Goal: Task Accomplishment & Management: Complete application form

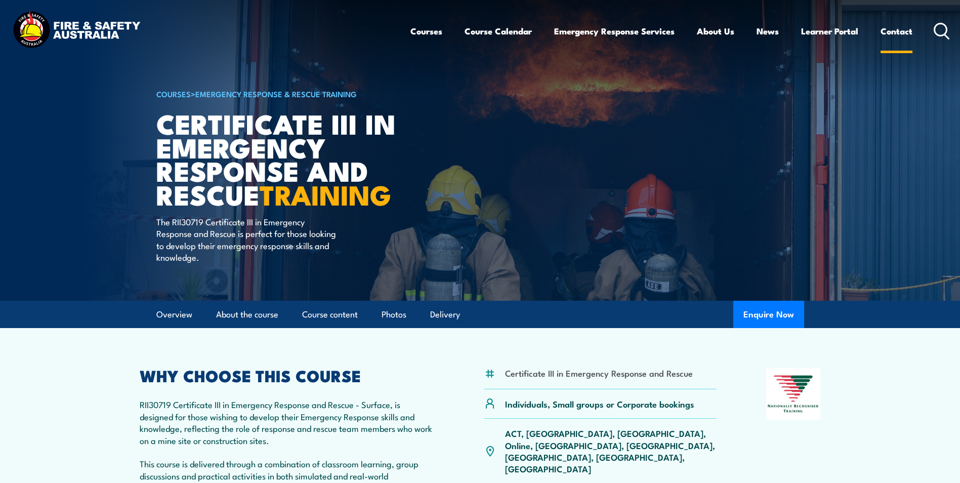
click at [898, 32] on link "Contact" at bounding box center [896, 31] width 32 height 27
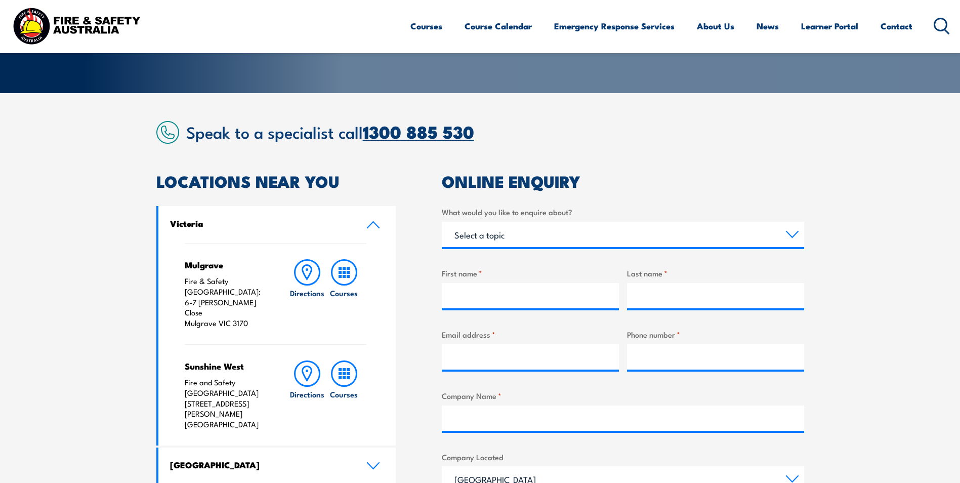
scroll to position [202, 0]
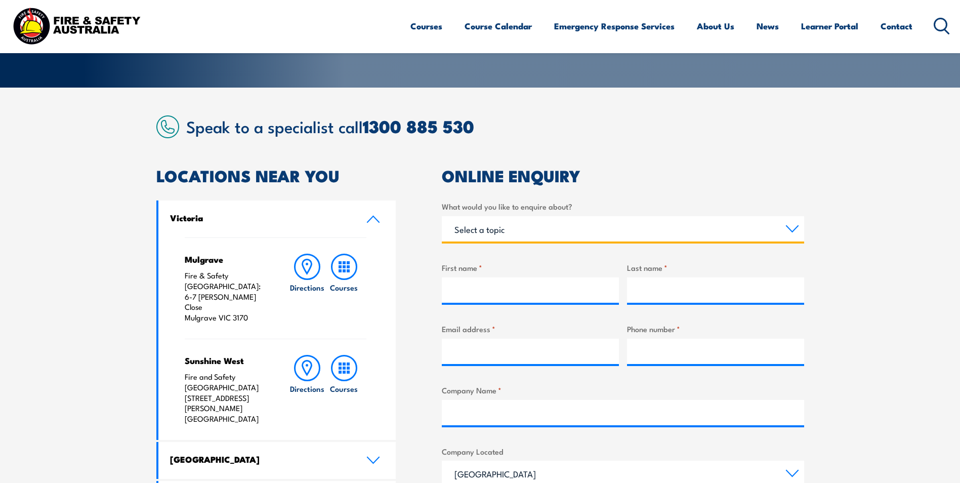
click at [491, 233] on select "Select a topic Training Emergency Response Services General Enquiry" at bounding box center [623, 228] width 362 height 25
select select "Training"
click at [442, 216] on select "Select a topic Training Emergency Response Services General Enquiry" at bounding box center [623, 228] width 362 height 25
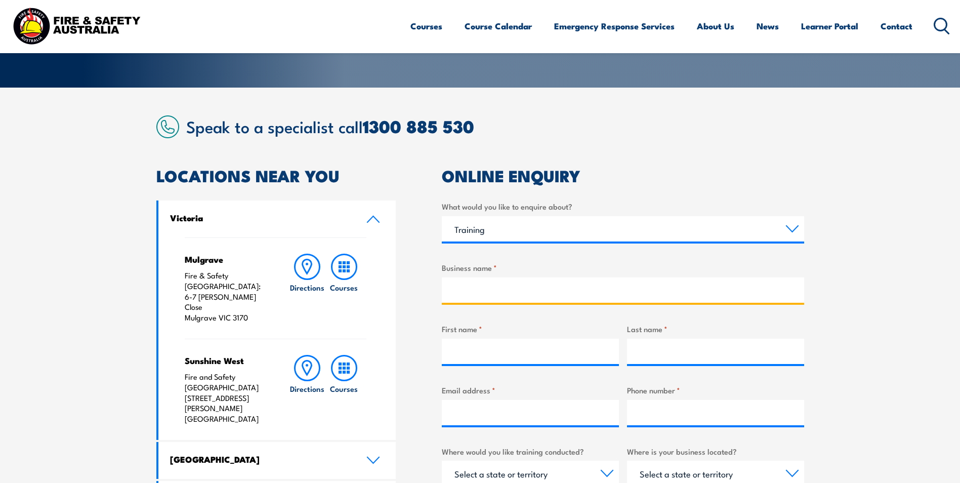
click at [473, 286] on input "Business name *" at bounding box center [623, 289] width 362 height 25
type input "Ventia"
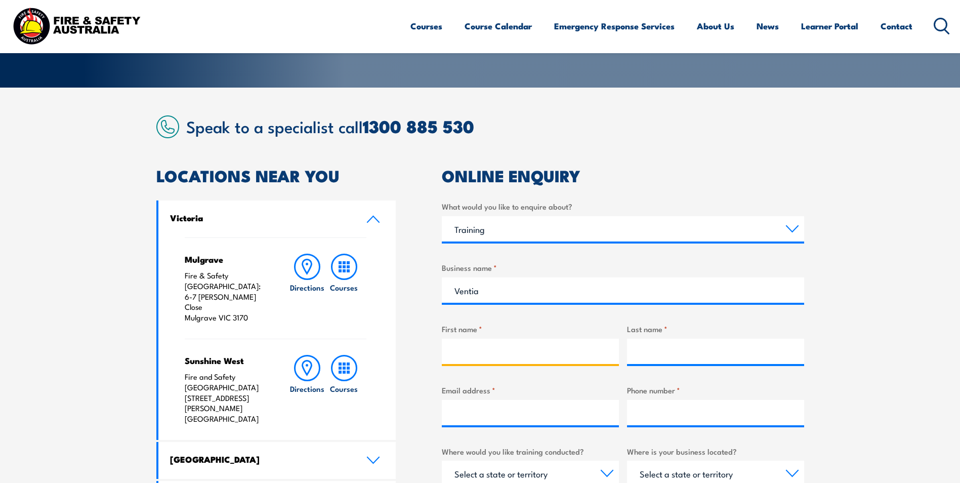
click at [474, 359] on input "First name *" at bounding box center [530, 351] width 177 height 25
type input "Matt"
type input "Smith"
click at [487, 418] on input "Email address *" at bounding box center [530, 412] width 177 height 25
type input "matt.smith@ventia.com"
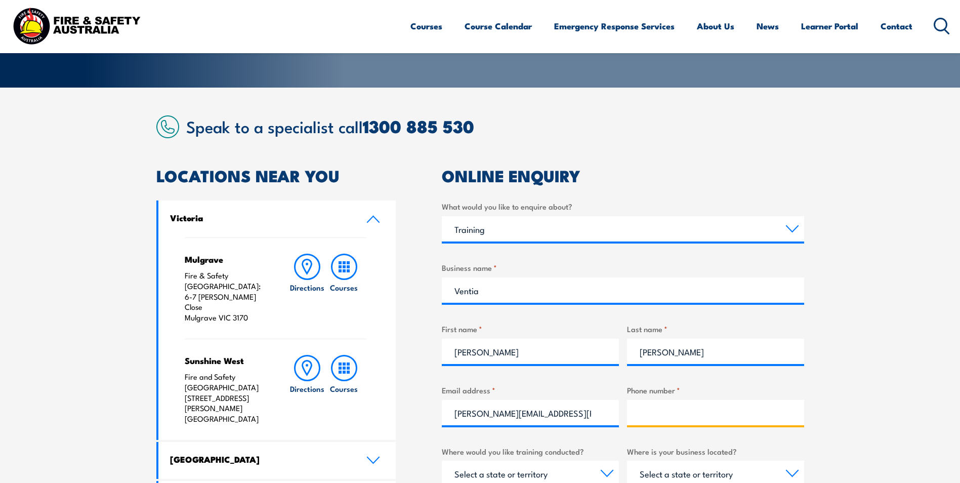
type input "0448032361"
click at [854, 364] on section "Speak to a specialist call 1300 885 530 LOCATIONS NEAR YOU Victoria Mulgrave Fi…" at bounding box center [480, 436] width 960 height 696
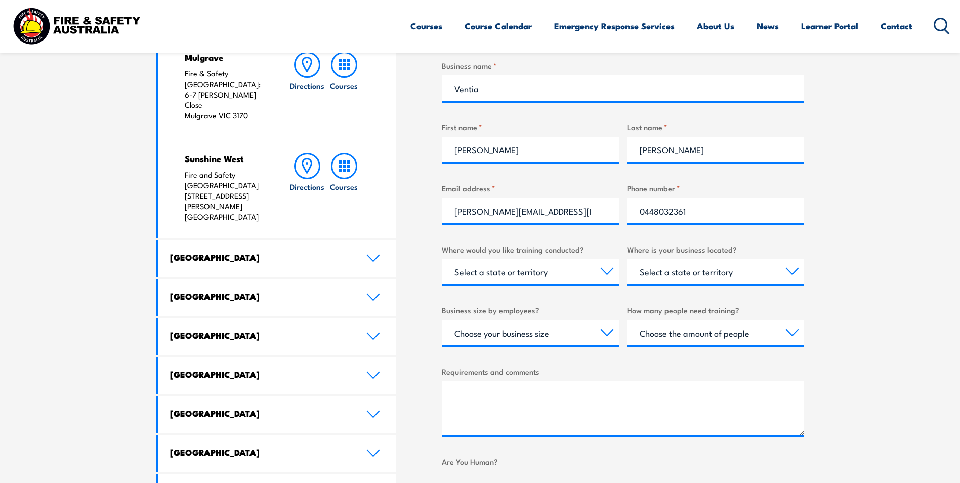
scroll to position [405, 0]
click at [557, 275] on select "Select a state or territory Nationally - multiple locations QLD NSW VIC SA ACT …" at bounding box center [530, 270] width 177 height 25
select select "QLD"
click at [442, 258] on select "Select a state or territory Nationally - multiple locations QLD NSW VIC SA ACT …" at bounding box center [530, 270] width 177 height 25
click at [688, 268] on select "Select a state or territory QLD NSW VIC SA ACT WA TAS NT" at bounding box center [715, 270] width 177 height 25
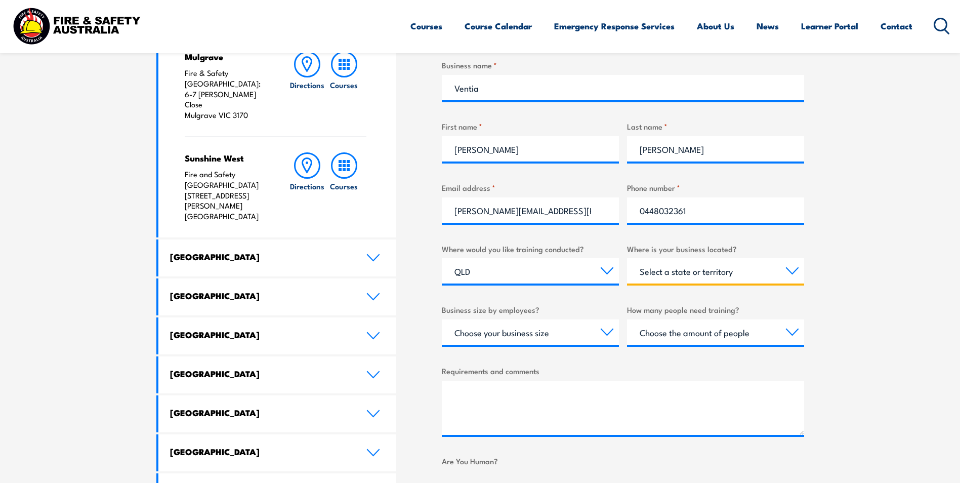
select select "QLD"
click at [627, 258] on select "Select a state or territory QLD NSW VIC SA ACT WA TAS NT" at bounding box center [715, 270] width 177 height 25
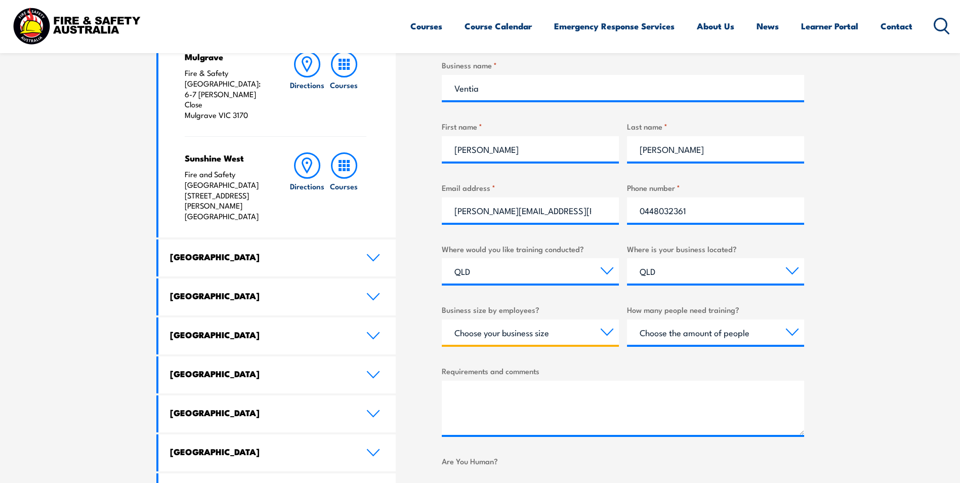
click at [553, 331] on select "Choose your business size 1 to 19 20 to 199 200+" at bounding box center [530, 331] width 177 height 25
select select "200+"
click at [442, 319] on select "Choose your business size 1 to 19 20 to 199 200+" at bounding box center [530, 331] width 177 height 25
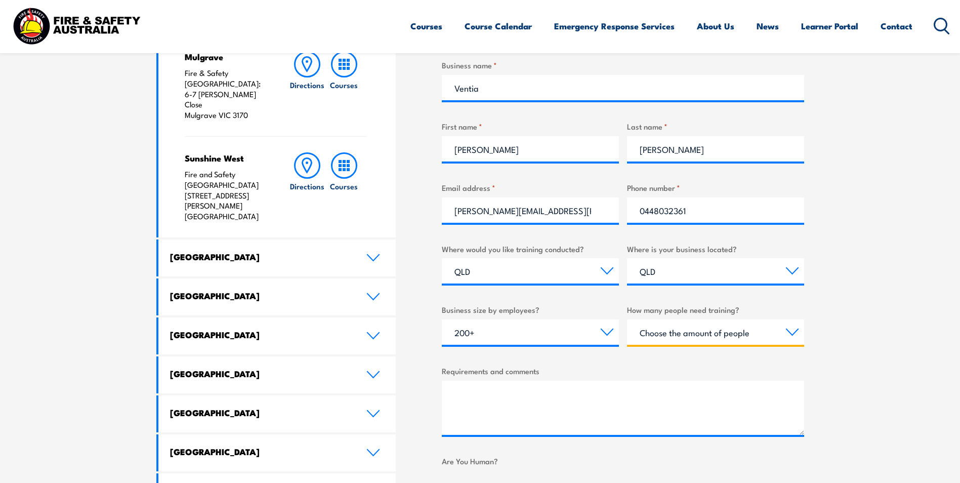
click at [667, 339] on select "Choose the amount of people 1 to 4 5 to 19 20+" at bounding box center [715, 331] width 177 height 25
select select "5 to 19"
click at [627, 319] on select "Choose the amount of people 1 to 4 5 to 19 20+" at bounding box center [715, 331] width 177 height 25
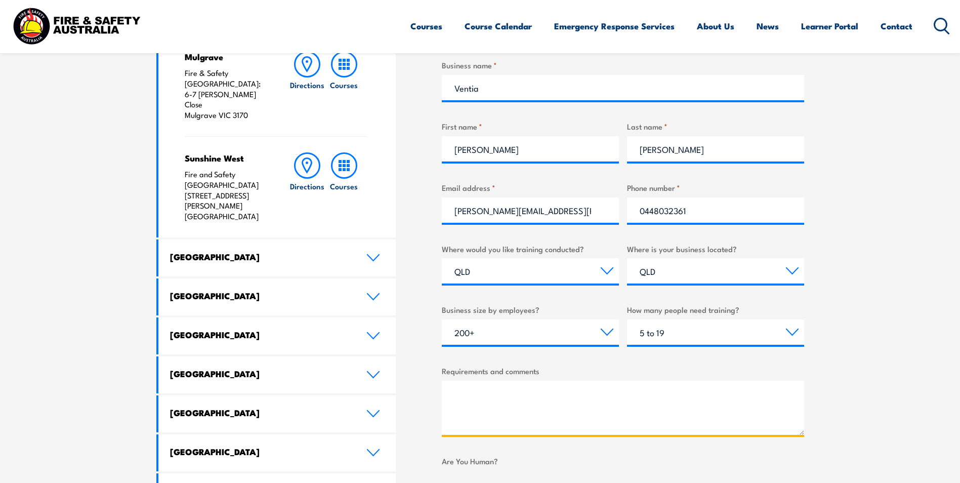
click at [522, 390] on textarea "Requirements and comments" at bounding box center [623, 408] width 362 height 54
click at [451, 396] on textarea "8x workers to be trained in Permit Issuer as 2x groups of 4 across different da…" at bounding box center [623, 408] width 362 height 54
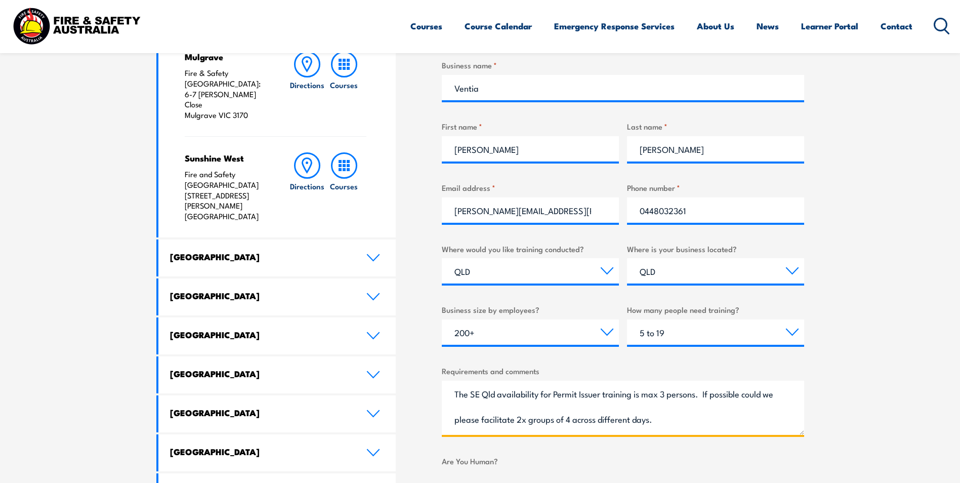
click at [582, 421] on textarea "The SE Qld availability for Permit Issuer training is max 3 persons. If possibl…" at bounding box center [623, 408] width 362 height 54
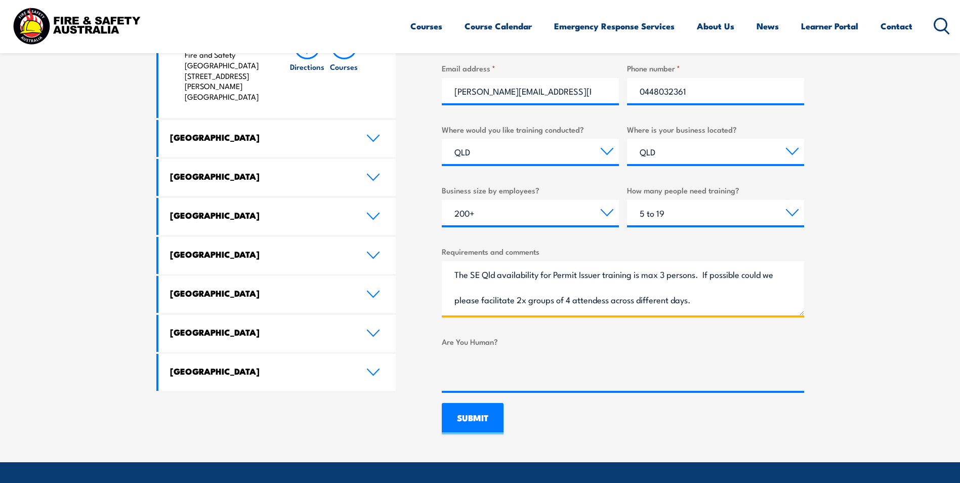
scroll to position [557, 0]
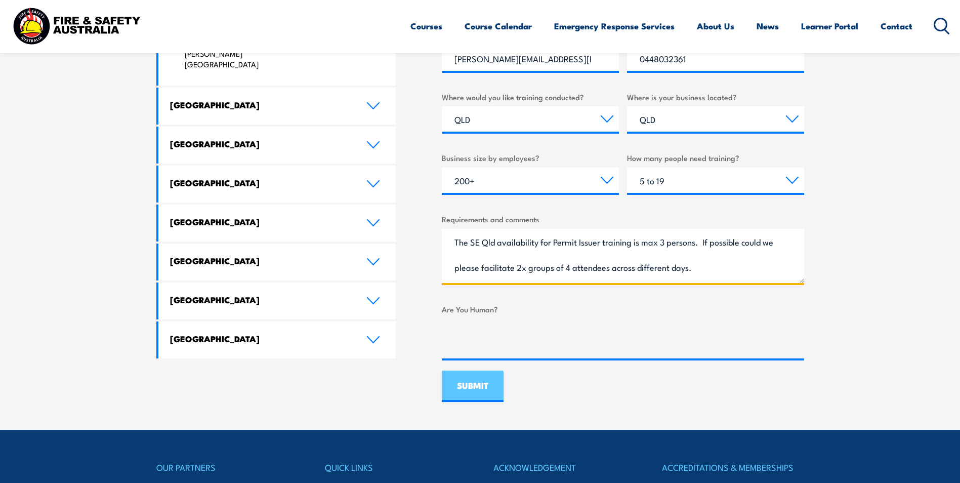
type textarea "The SE Qld availability for Permit Issuer training is max 3 persons. If possibl…"
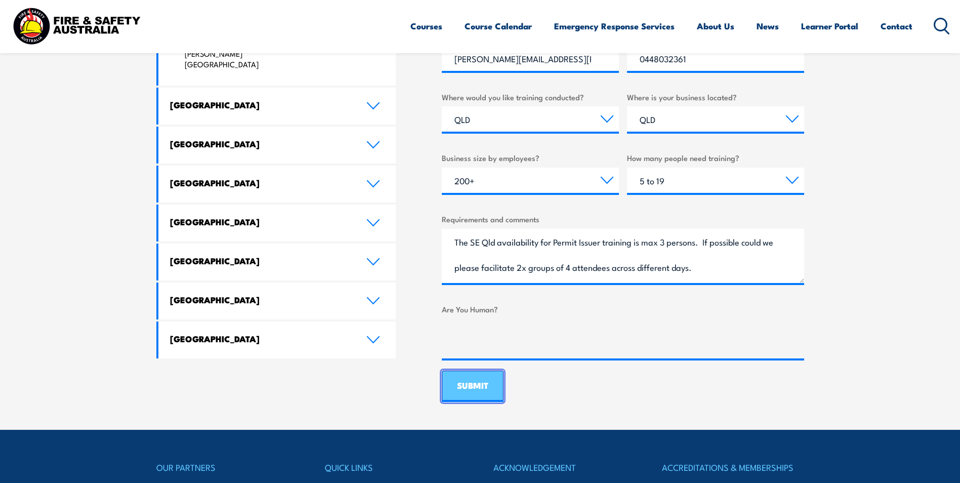
click at [469, 382] on input "SUBMIT" at bounding box center [473, 385] width 62 height 31
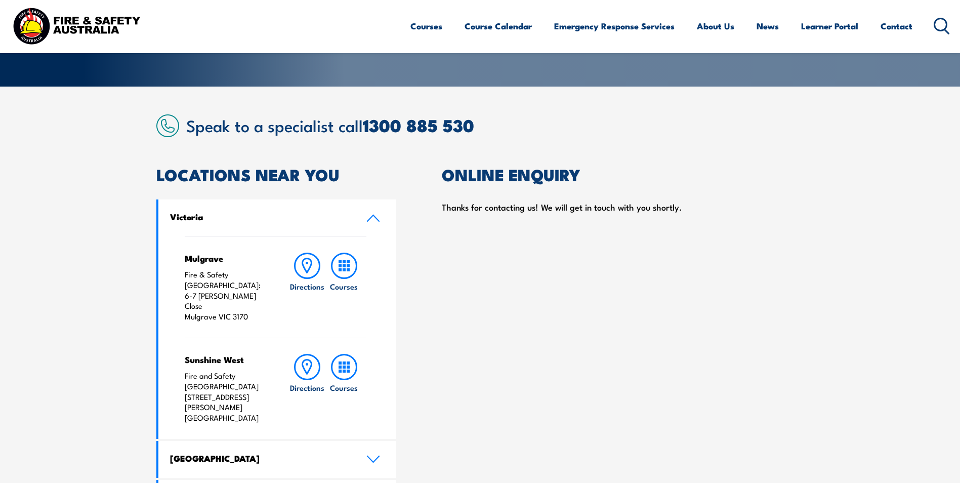
scroll to position [202, 0]
